Goal: Transaction & Acquisition: Purchase product/service

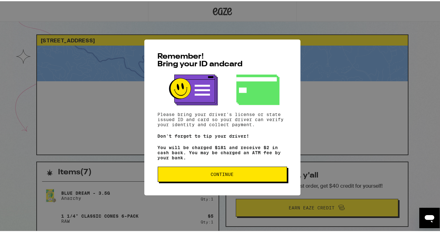
click at [204, 170] on button "Continue" at bounding box center [222, 172] width 129 height 15
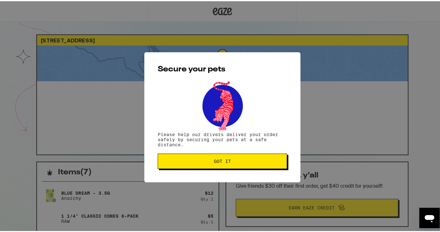
click at [216, 165] on button "Got it" at bounding box center [222, 159] width 129 height 15
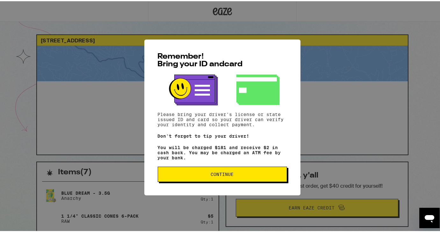
click at [222, 181] on button "Continue" at bounding box center [222, 172] width 129 height 15
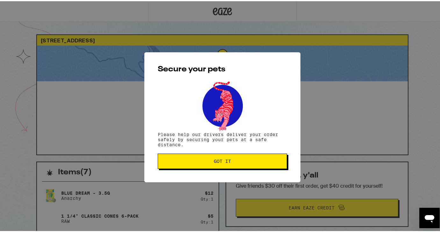
click at [214, 165] on button "Got it" at bounding box center [222, 159] width 129 height 15
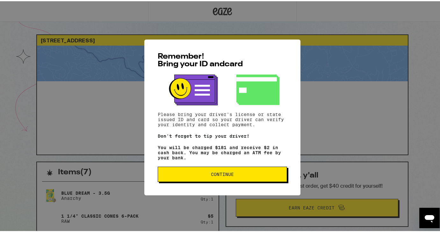
click at [188, 175] on span "Continue" at bounding box center [222, 173] width 118 height 4
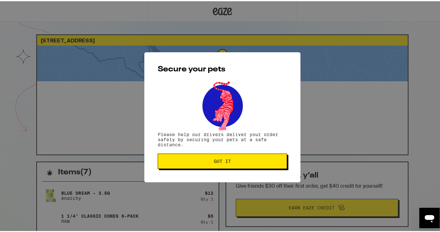
click at [207, 159] on span "Got it" at bounding box center [222, 160] width 118 height 4
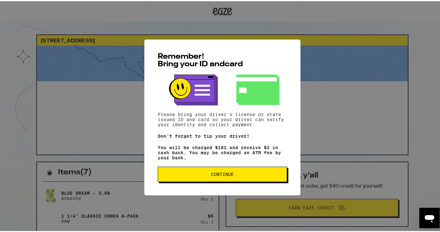
click at [187, 175] on span "Continue" at bounding box center [222, 173] width 118 height 4
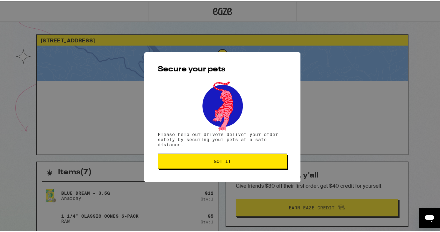
click at [213, 165] on button "Got it" at bounding box center [222, 159] width 129 height 15
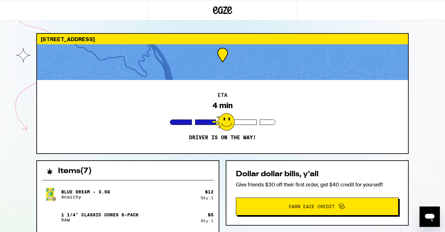
click at [190, 57] on div at bounding box center [222, 62] width 371 height 36
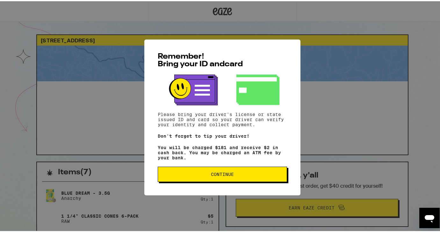
click at [216, 175] on span "Continue" at bounding box center [222, 173] width 23 height 4
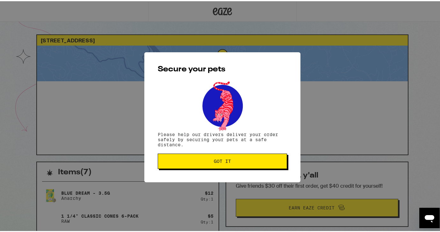
click at [222, 164] on button "Got it" at bounding box center [222, 159] width 129 height 15
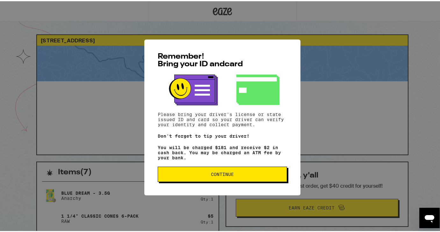
click at [173, 175] on span "Continue" at bounding box center [222, 173] width 118 height 4
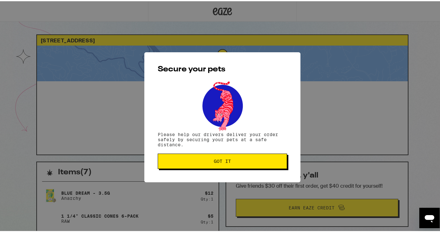
click at [174, 165] on button "Got it" at bounding box center [222, 159] width 129 height 15
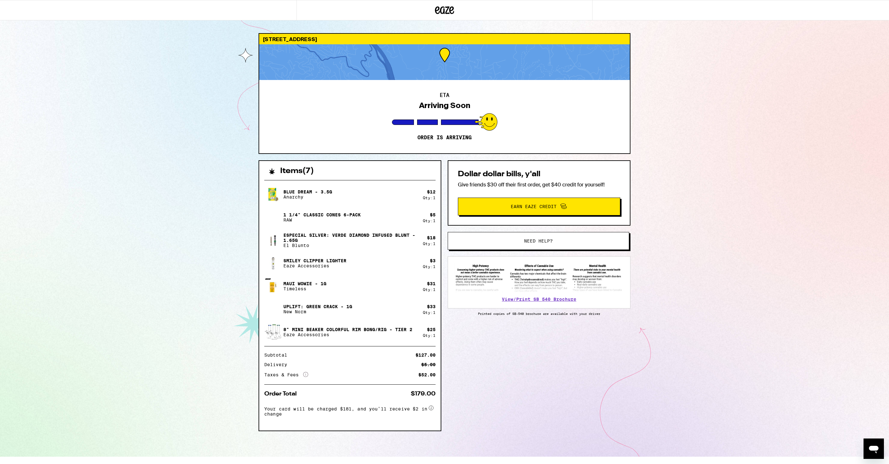
click at [439, 232] on span "Need help?" at bounding box center [538, 241] width 29 height 4
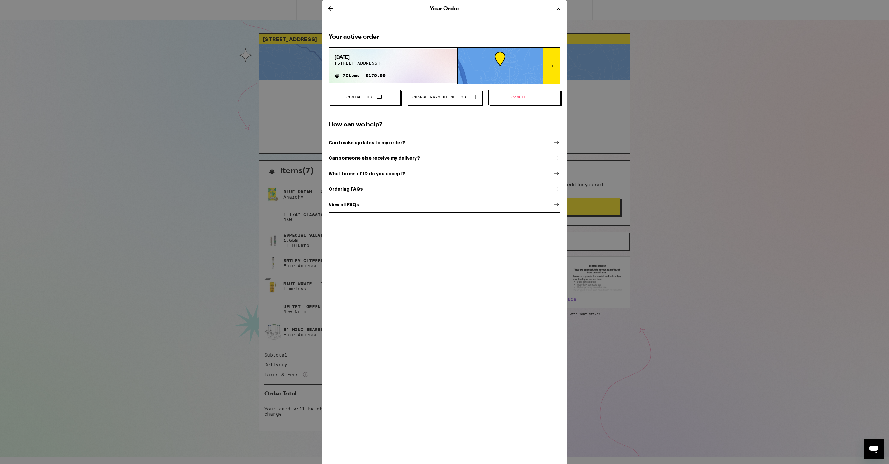
click at [432, 95] on span "Change Payment Method" at bounding box center [439, 97] width 54 height 4
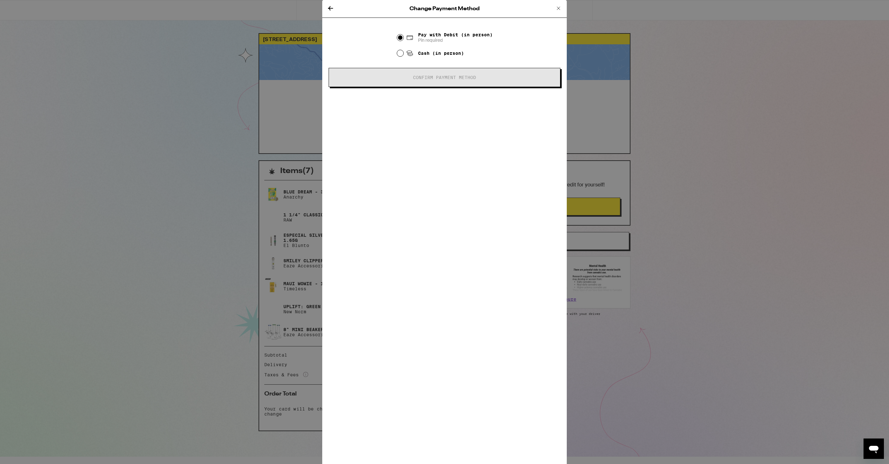
click at [439, 9] on icon at bounding box center [559, 8] width 8 height 8
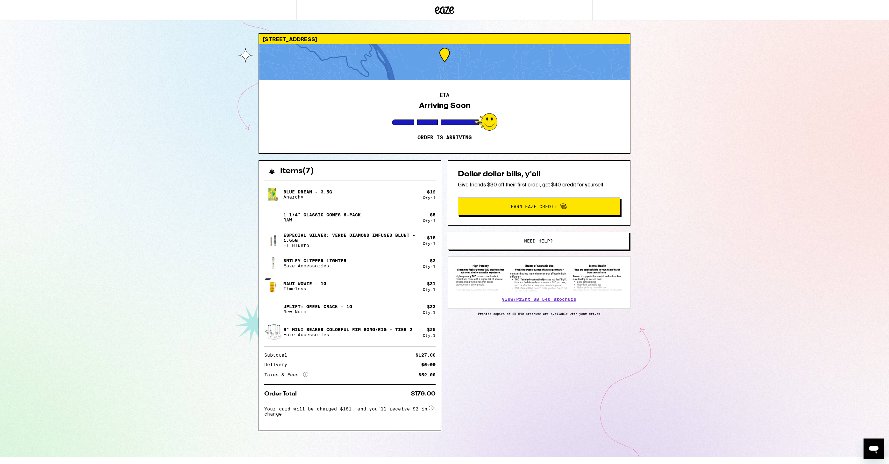
click at [439, 11] on icon at bounding box center [445, 10] width 10 height 8
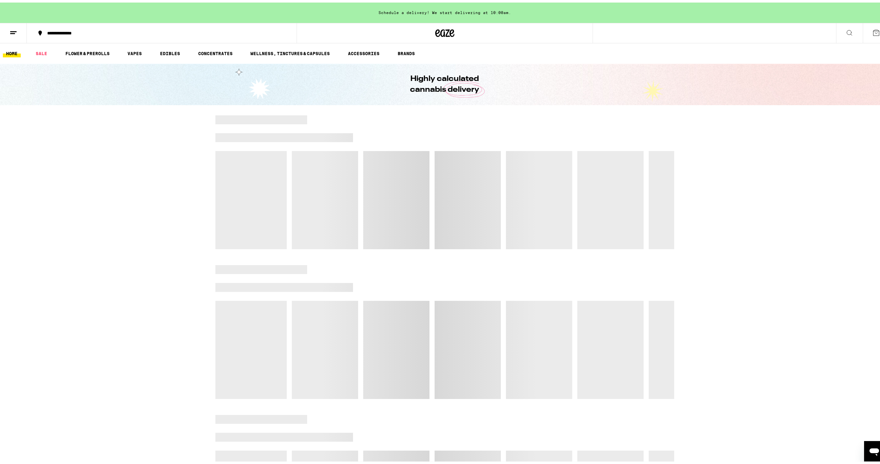
click at [439, 29] on icon at bounding box center [876, 30] width 8 height 8
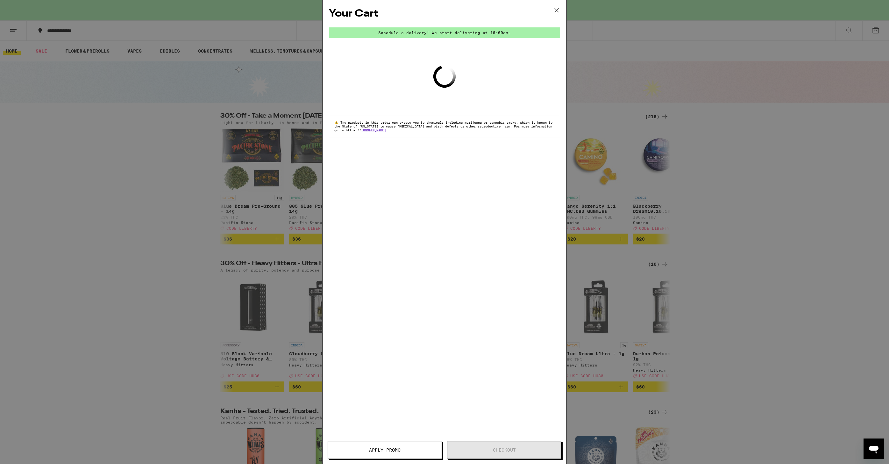
click at [439, 15] on icon at bounding box center [557, 10] width 10 height 10
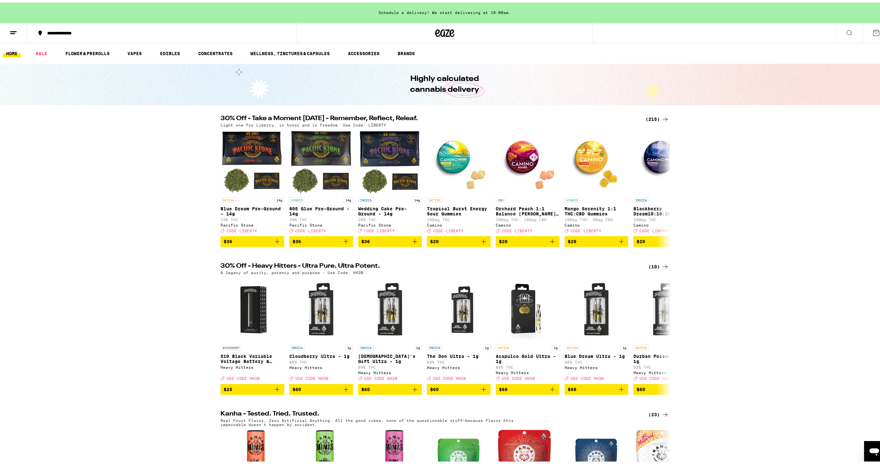
click at [15, 29] on line at bounding box center [13, 29] width 6 height 0
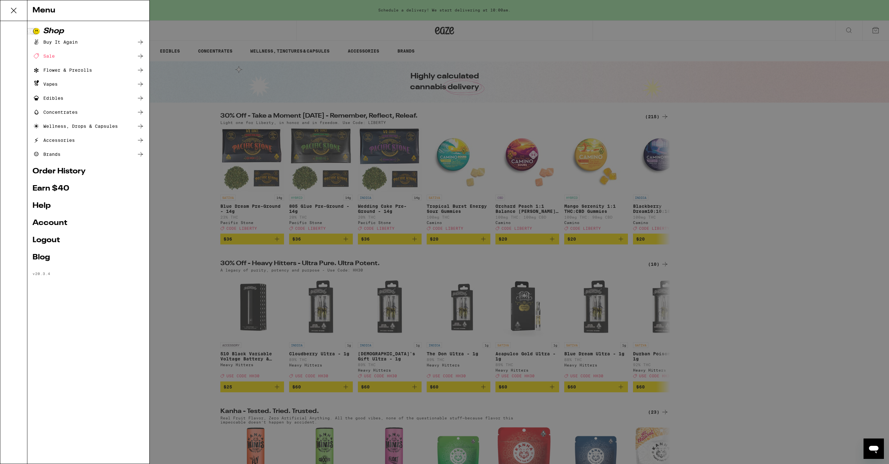
click at [62, 217] on ul "Shop Buy It Again Sale Flower & Prerolls Vapes Edibles Concentrates Wellness, D…" at bounding box center [88, 151] width 112 height 248
click at [62, 220] on link "Account" at bounding box center [88, 223] width 112 height 8
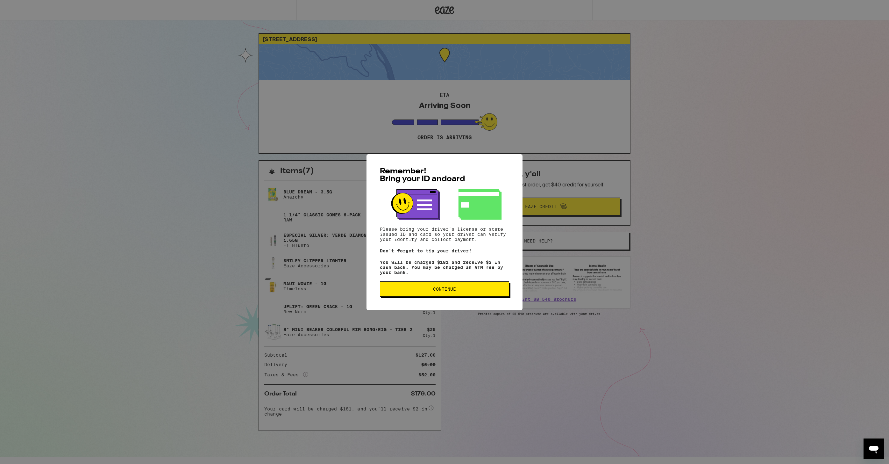
click at [439, 232] on span "Continue" at bounding box center [444, 289] width 118 height 4
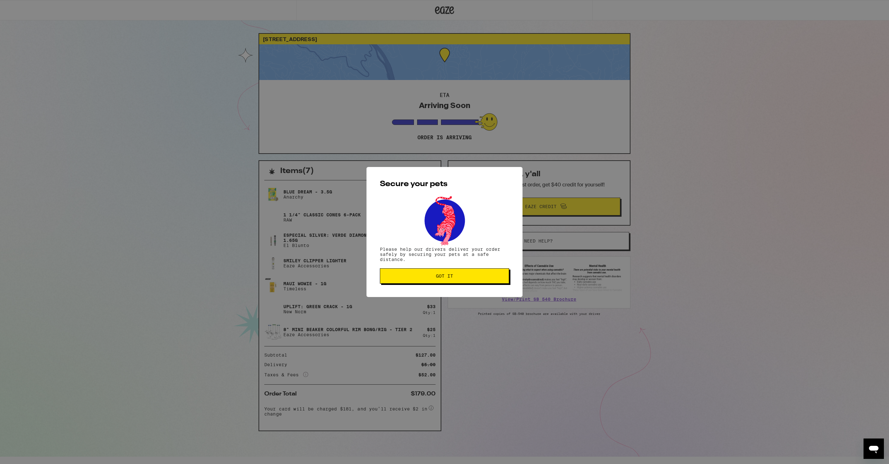
click at [439, 232] on span "Got it" at bounding box center [444, 276] width 118 height 4
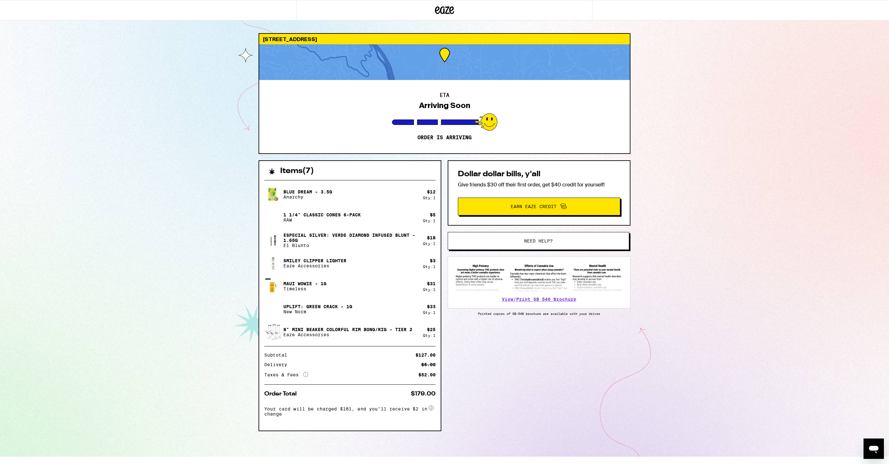
click at [439, 232] on button "Need help?" at bounding box center [539, 241] width 182 height 18
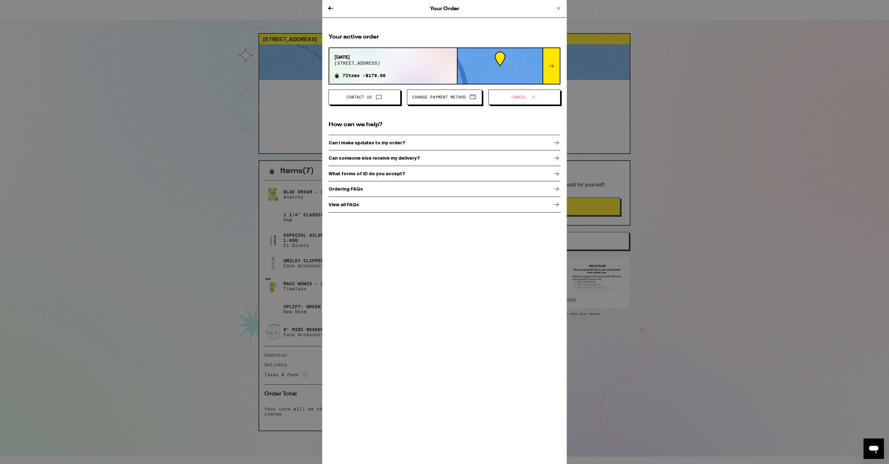
click at [439, 8] on icon at bounding box center [559, 8] width 8 height 8
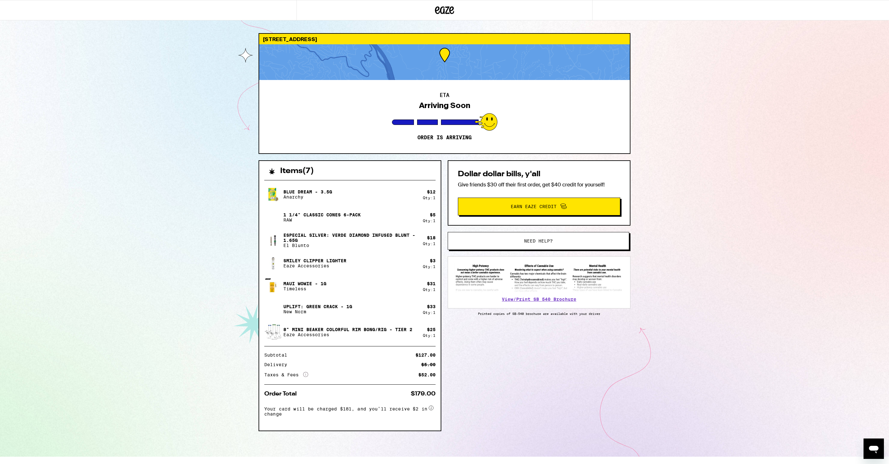
click at [439, 170] on div "Dollar dollar bills, y'all Give friends $30 off their first order, get $40 cred…" at bounding box center [539, 192] width 183 height 65
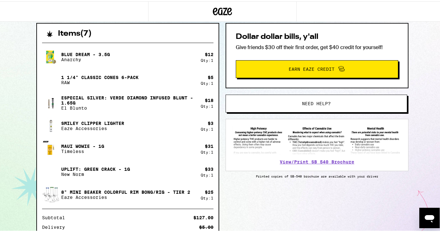
scroll to position [134, 0]
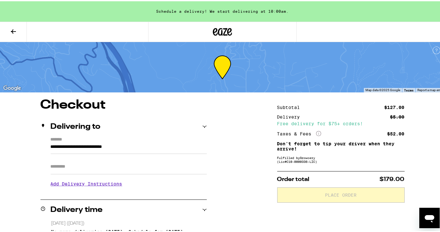
click at [423, 220] on div "Open messaging window" at bounding box center [429, 217] width 19 height 19
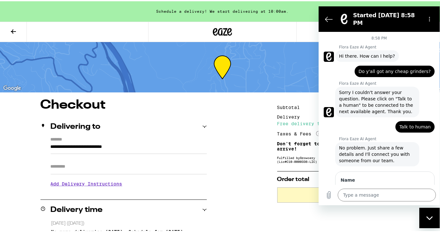
scroll to position [33, 0]
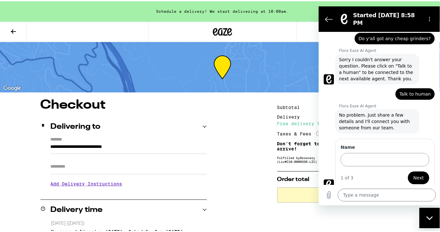
click at [363, 153] on input "Name" at bounding box center [384, 159] width 89 height 13
type input "F"
type input "[PERSON_NAME]"
click at [408, 171] on button "Next" at bounding box center [418, 177] width 21 height 13
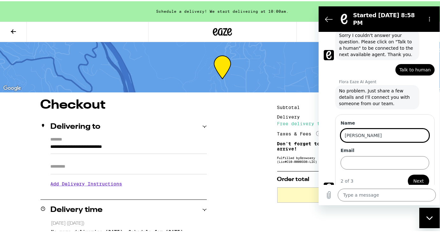
scroll to position [60, 0]
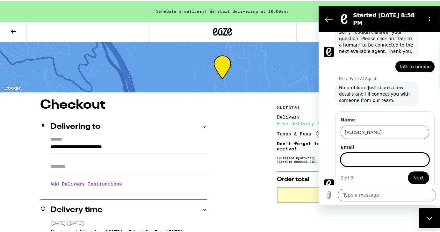
click at [372, 153] on input "Email" at bounding box center [384, 159] width 89 height 13
type input "ryan@iplayprodigy.com"
click at [408, 171] on button "Next" at bounding box center [418, 177] width 21 height 13
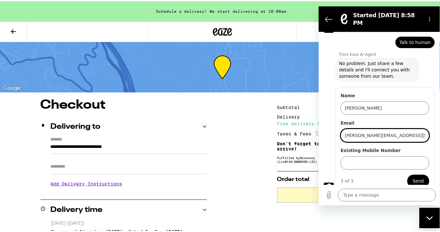
scroll to position [88, 0]
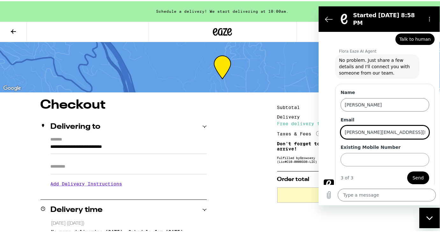
click at [363, 159] on input "Existing Mobile Number" at bounding box center [384, 159] width 89 height 13
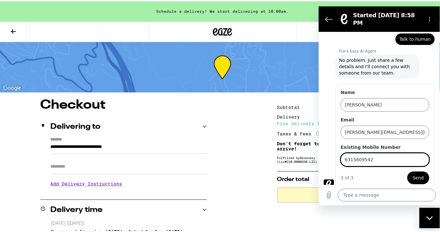
type input "6315609542"
click at [407, 171] on button "Send" at bounding box center [418, 177] width 22 height 13
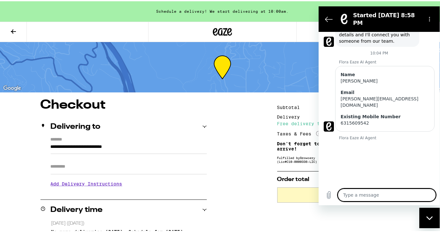
scroll to position [121, 0]
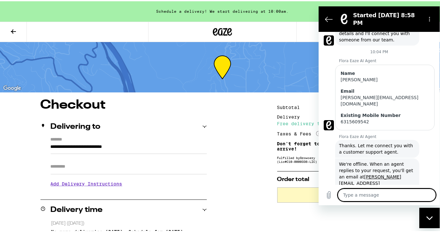
type textarea "x"
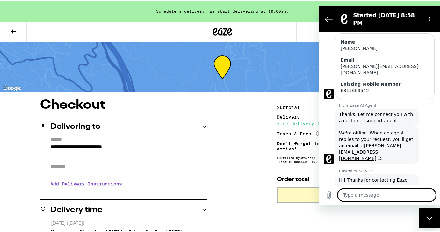
click at [393, 197] on textarea at bounding box center [387, 194] width 98 height 13
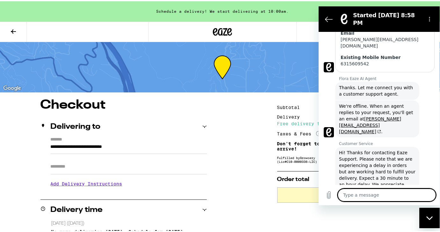
scroll to position [180, 0]
